Goal: Task Accomplishment & Management: Manage account settings

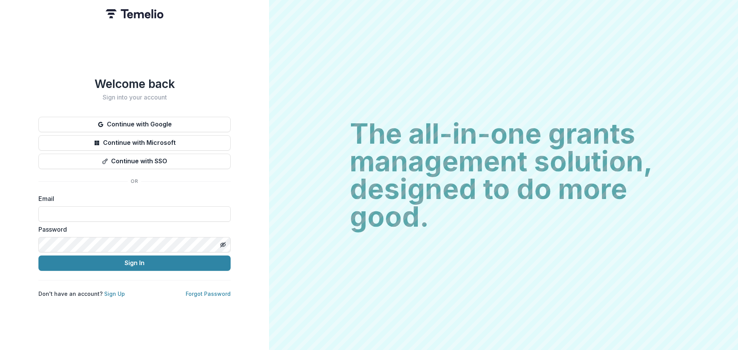
click at [65, 210] on input at bounding box center [134, 213] width 192 height 15
click at [70, 211] on input at bounding box center [134, 213] width 192 height 15
type input "**********"
click at [93, 263] on button "Sign In" at bounding box center [134, 263] width 192 height 15
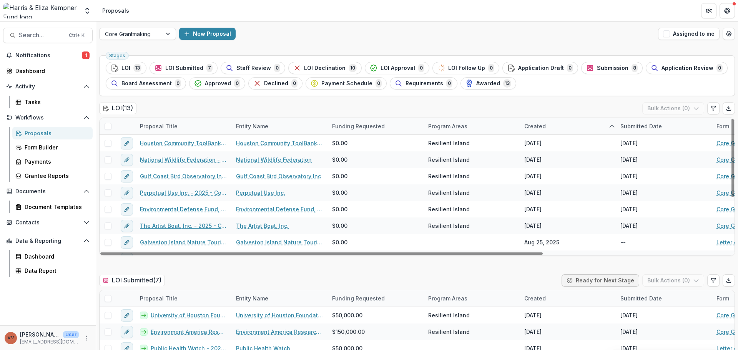
click at [180, 225] on link "The Artist Boat, Inc. - 2025 - Core Grant Request" at bounding box center [183, 226] width 87 height 8
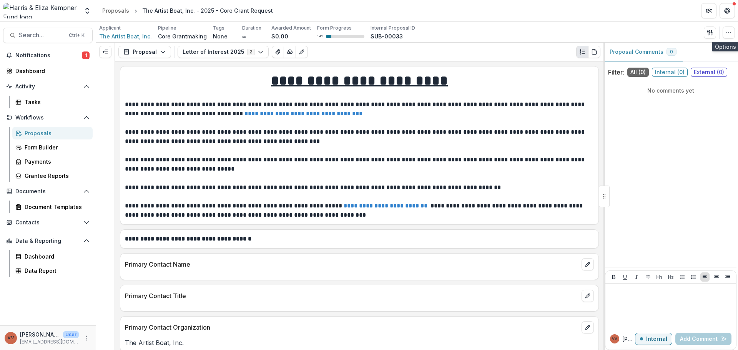
click at [727, 36] on button "button" at bounding box center [729, 33] width 12 height 12
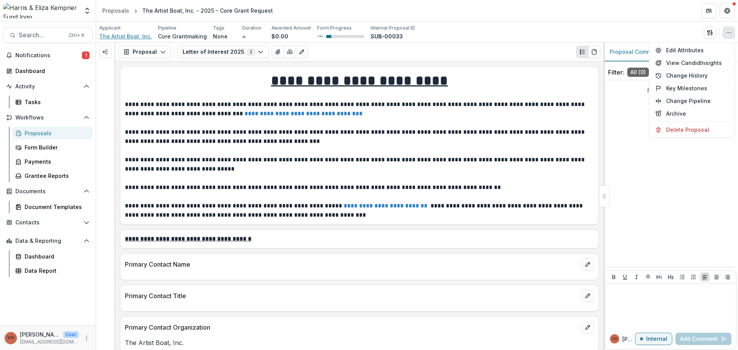
click at [132, 36] on span "The Artist Boat, Inc." at bounding box center [125, 36] width 53 height 8
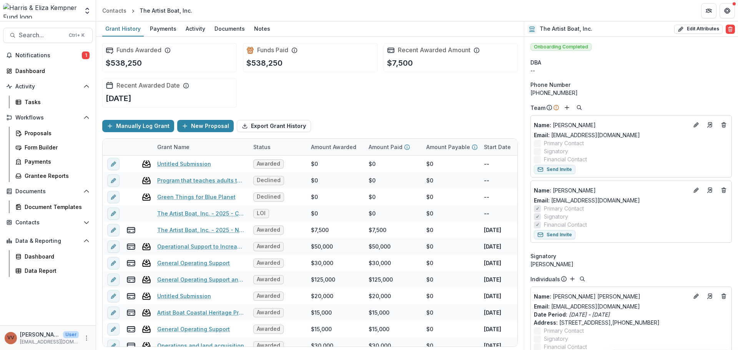
click at [697, 189] on icon "Edit" at bounding box center [698, 189] width 2 height 2
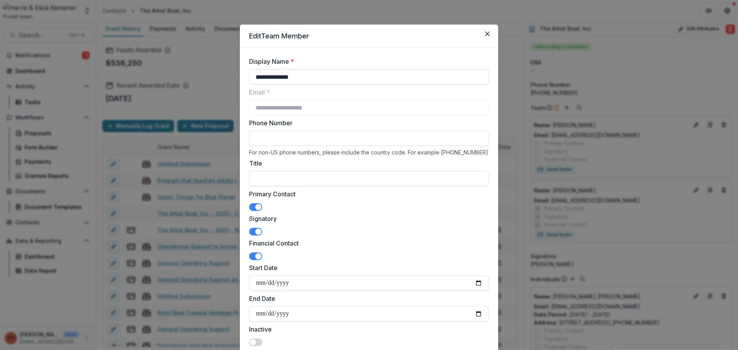
click at [254, 210] on span at bounding box center [255, 207] width 13 height 8
click at [256, 232] on span at bounding box center [258, 232] width 6 height 6
click at [256, 259] on span at bounding box center [258, 256] width 6 height 6
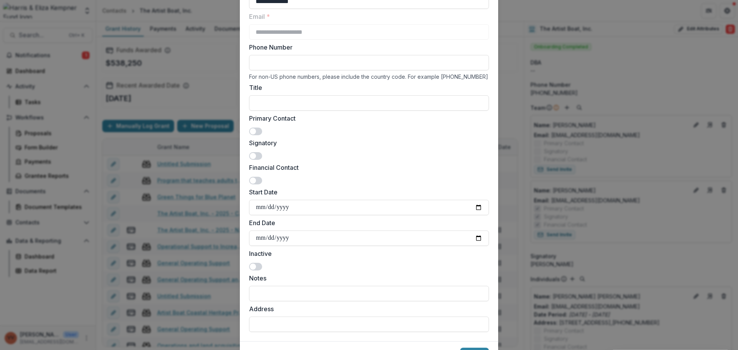
scroll to position [117, 0]
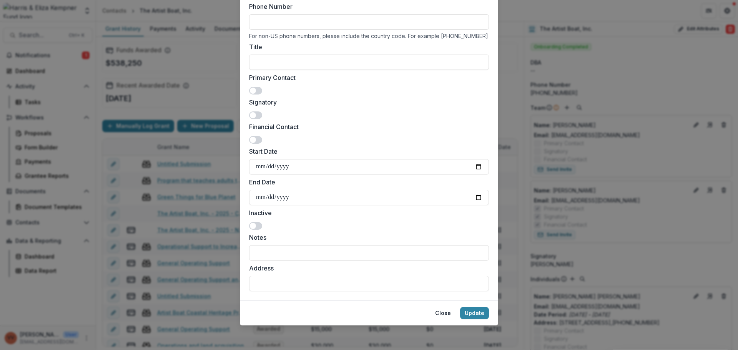
click at [476, 315] on button "Update" at bounding box center [474, 313] width 29 height 12
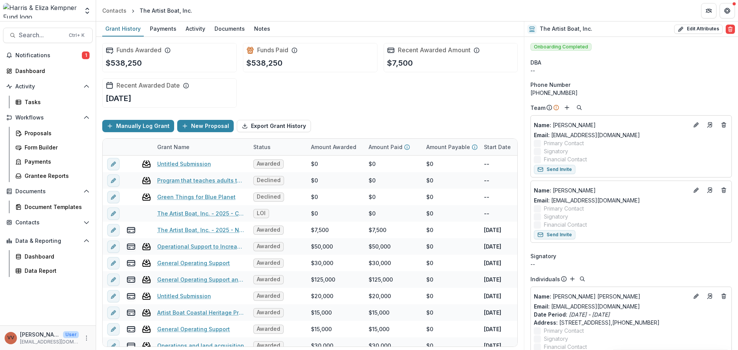
click at [696, 128] on button "Edit" at bounding box center [696, 124] width 9 height 9
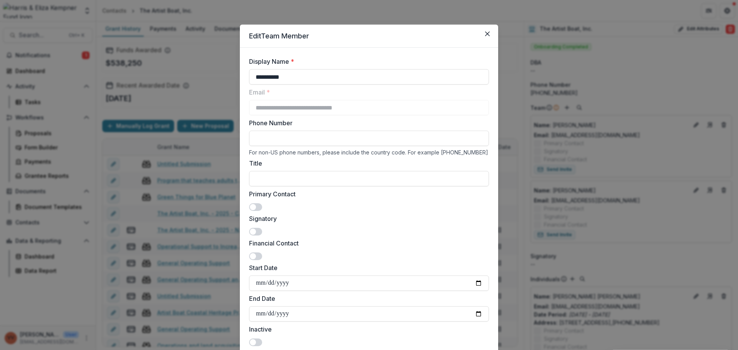
click at [250, 206] on span at bounding box center [253, 207] width 6 height 6
click at [255, 233] on span at bounding box center [255, 232] width 13 height 8
click at [250, 257] on span at bounding box center [253, 256] width 6 height 6
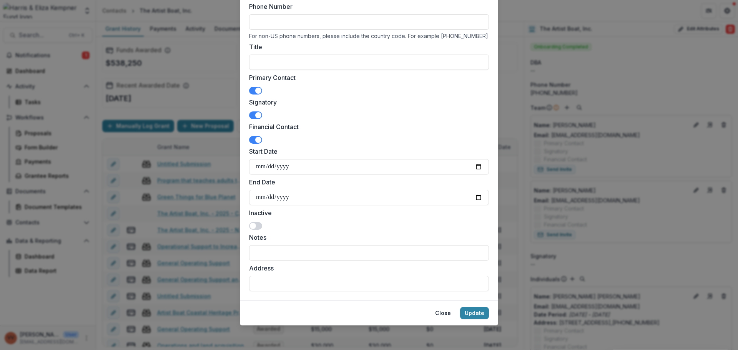
click at [469, 311] on button "Update" at bounding box center [474, 313] width 29 height 12
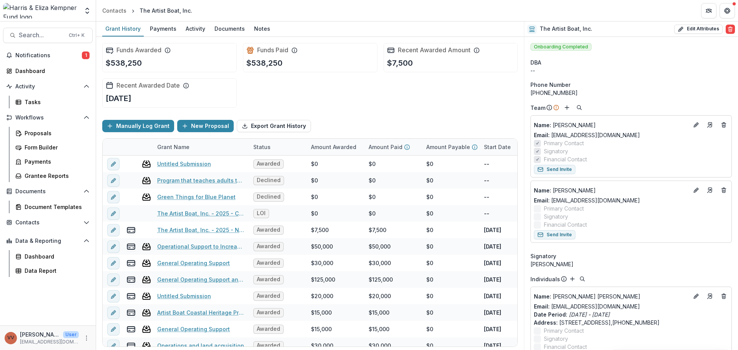
click at [709, 125] on icon "Go to contact" at bounding box center [710, 125] width 3 height 5
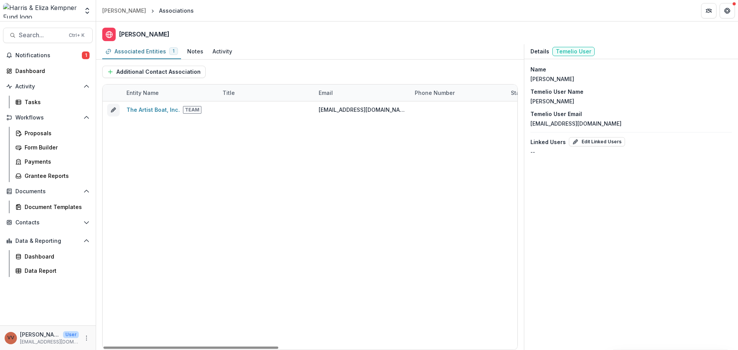
click at [196, 49] on div "Notes" at bounding box center [195, 51] width 16 height 8
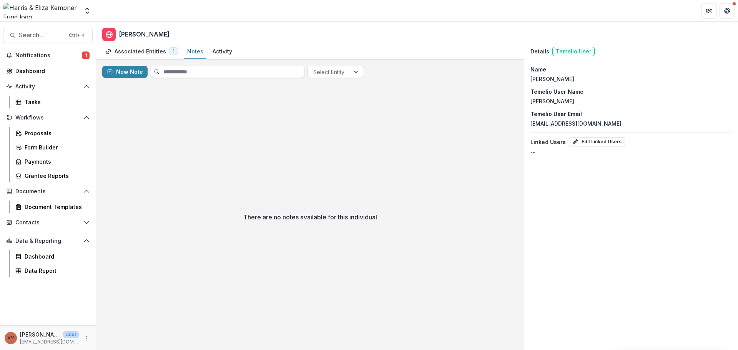
click at [221, 52] on div "Activity" at bounding box center [223, 51] width 20 height 8
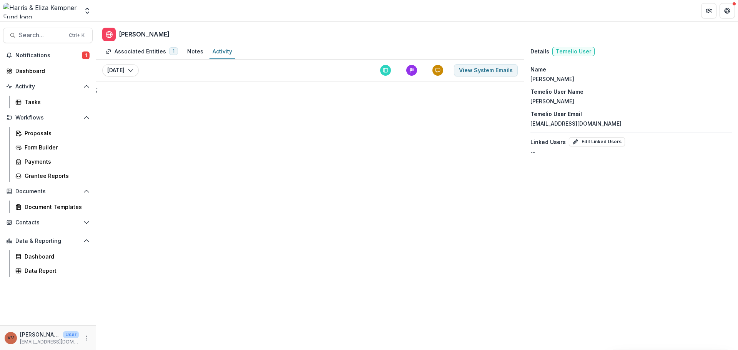
click at [489, 67] on button "View System Emails" at bounding box center [486, 70] width 64 height 12
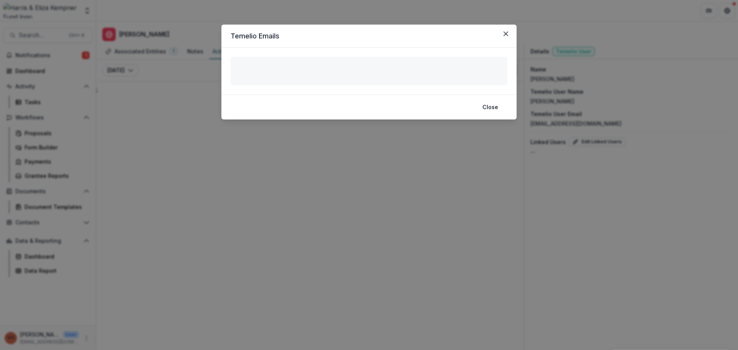
click at [505, 104] on footer "Close" at bounding box center [368, 107] width 295 height 25
click at [497, 111] on button "Close" at bounding box center [490, 107] width 25 height 12
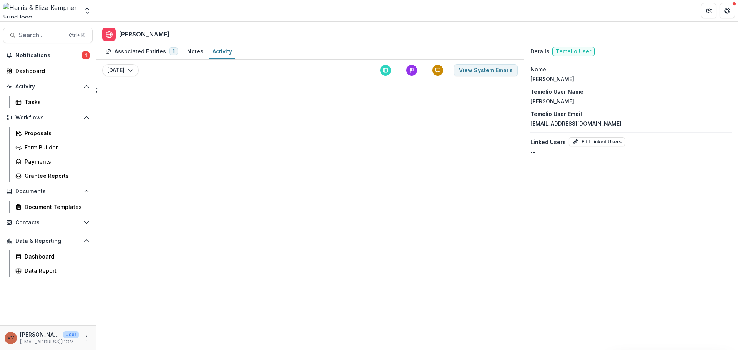
click at [127, 48] on div "Associated Entities" at bounding box center [141, 51] width 52 height 8
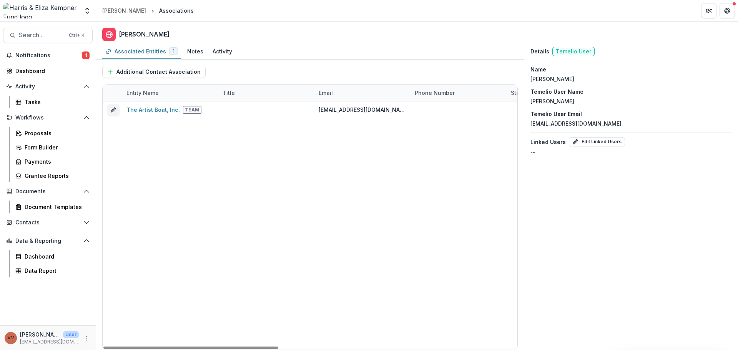
click at [152, 106] on div "The Artist Boat, Inc." at bounding box center [153, 110] width 53 height 8
click at [151, 110] on link "The Artist Boat, Inc." at bounding box center [153, 110] width 53 height 7
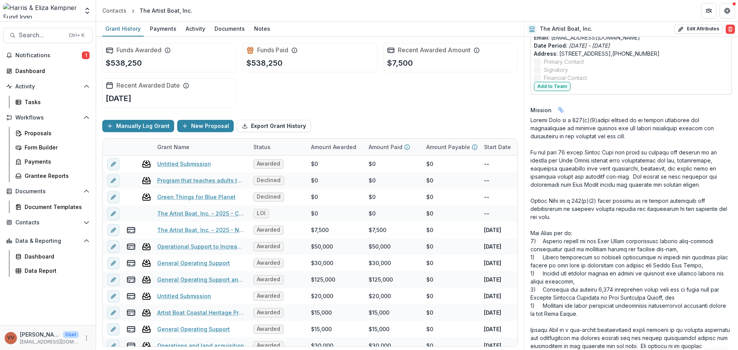
scroll to position [154, 0]
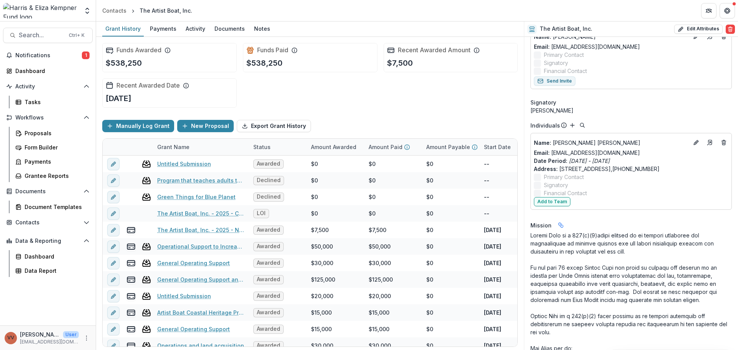
click at [723, 143] on icon "Deletes" at bounding box center [724, 143] width 6 height 6
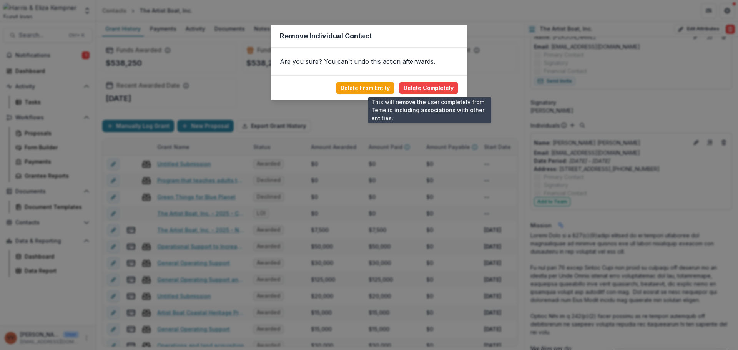
click at [426, 86] on button "Delete Completely" at bounding box center [428, 88] width 59 height 12
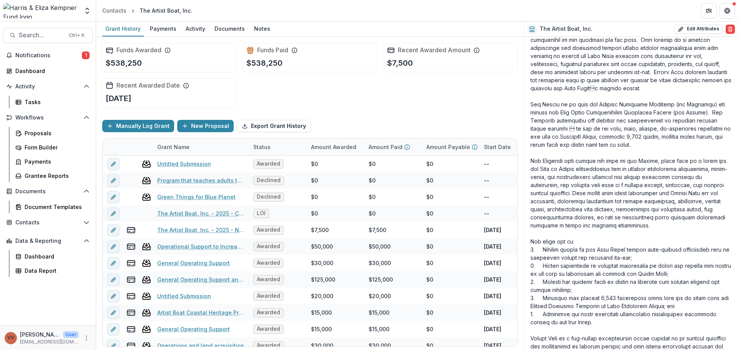
scroll to position [1038, 0]
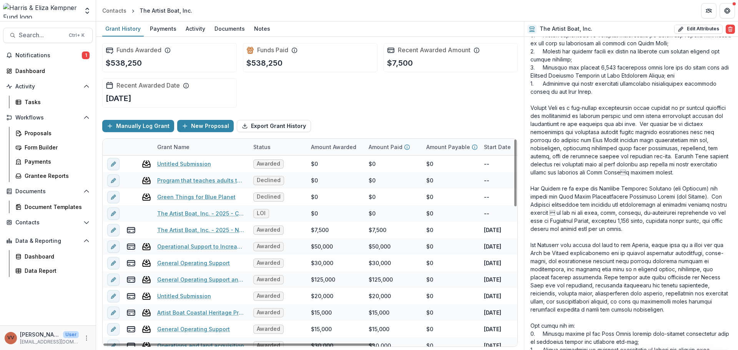
click at [64, 58] on span "Notifications" at bounding box center [48, 55] width 67 height 7
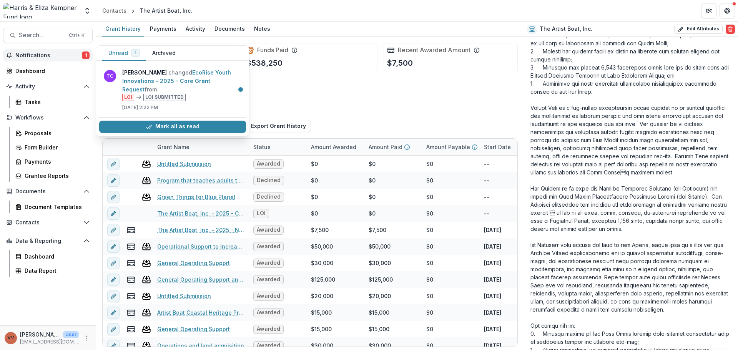
click at [113, 127] on button "Mark all as read" at bounding box center [172, 127] width 147 height 12
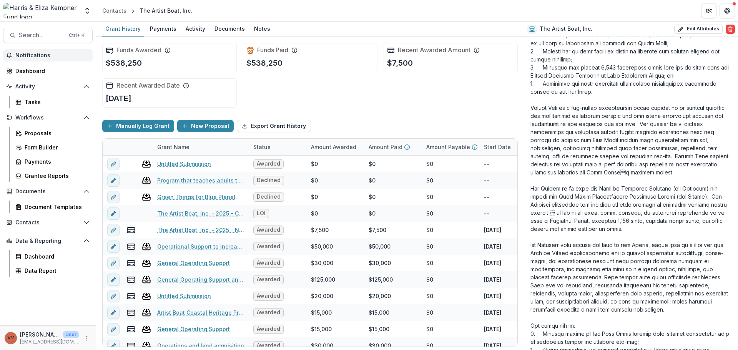
click at [47, 135] on div "Proposals" at bounding box center [56, 133] width 62 height 8
